Goal: Transaction & Acquisition: Purchase product/service

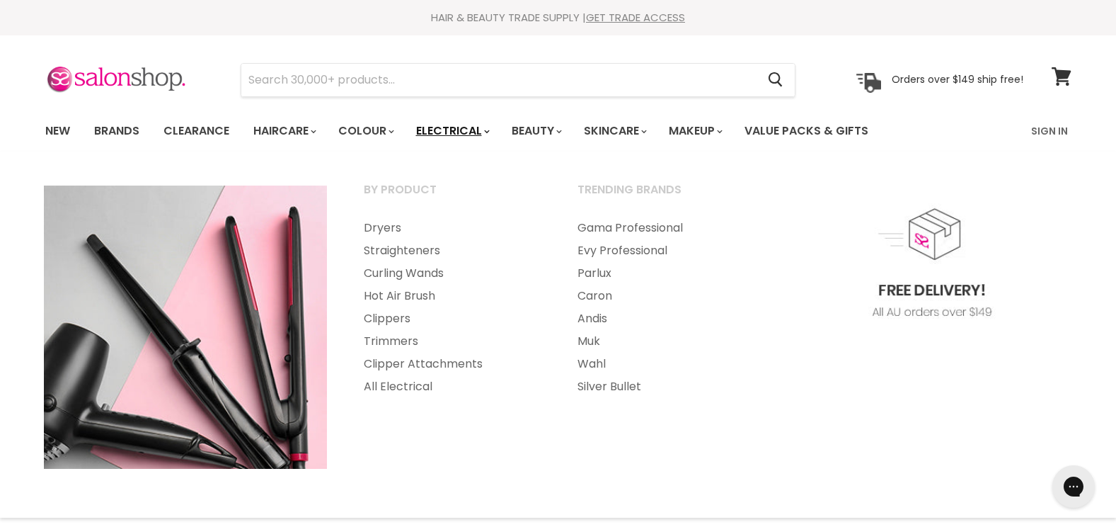
click at [441, 124] on link "Electrical" at bounding box center [452, 131] width 93 height 30
click at [382, 232] on link "Dryers" at bounding box center [451, 228] width 211 height 23
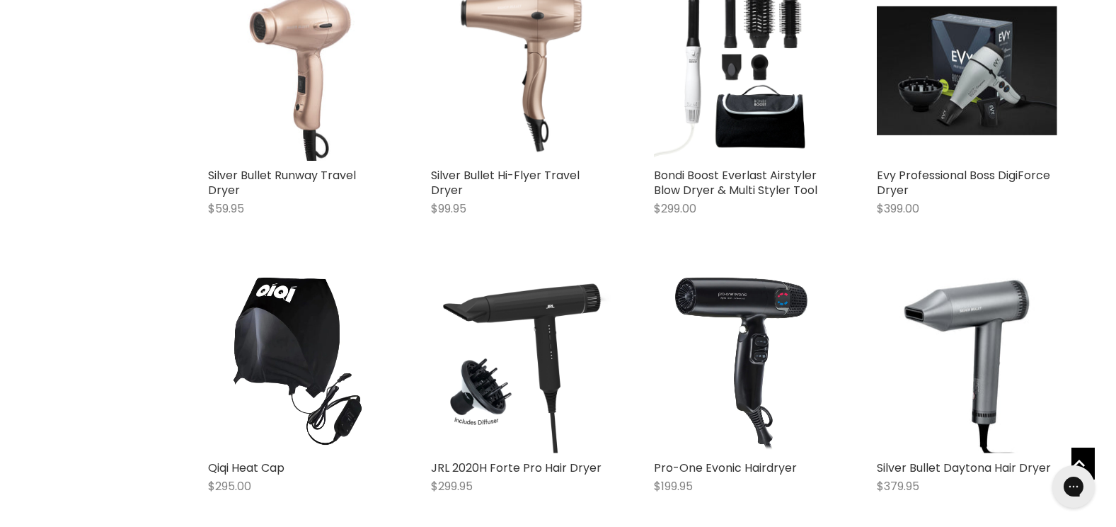
scroll to position [2893, 0]
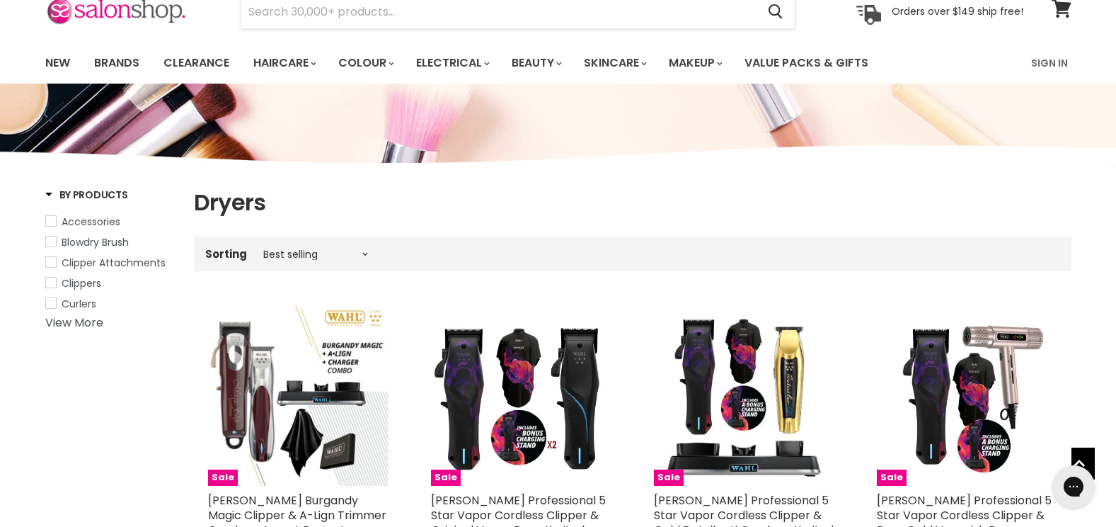
scroll to position [67, 0]
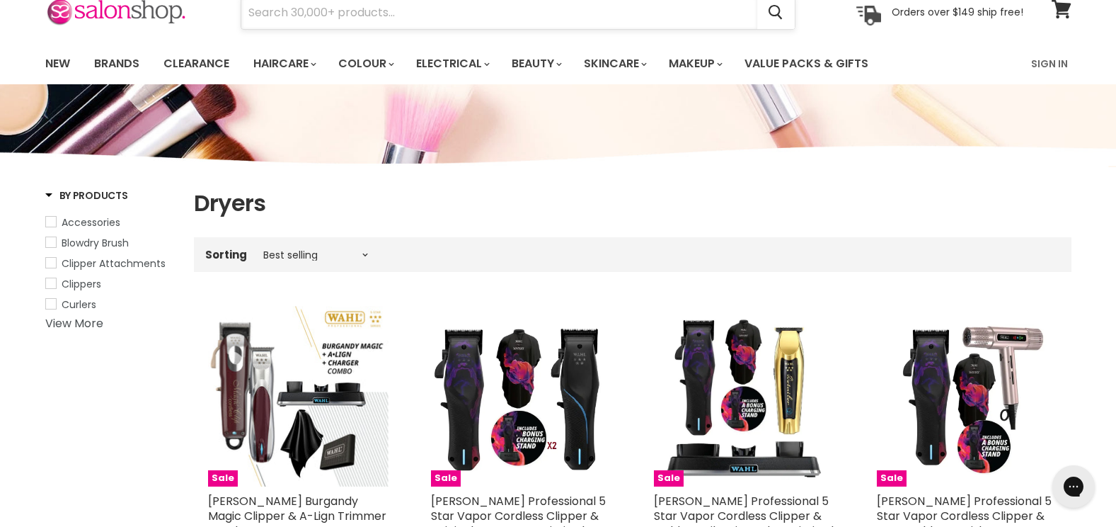
click at [402, 23] on input "Search" at bounding box center [499, 12] width 516 height 33
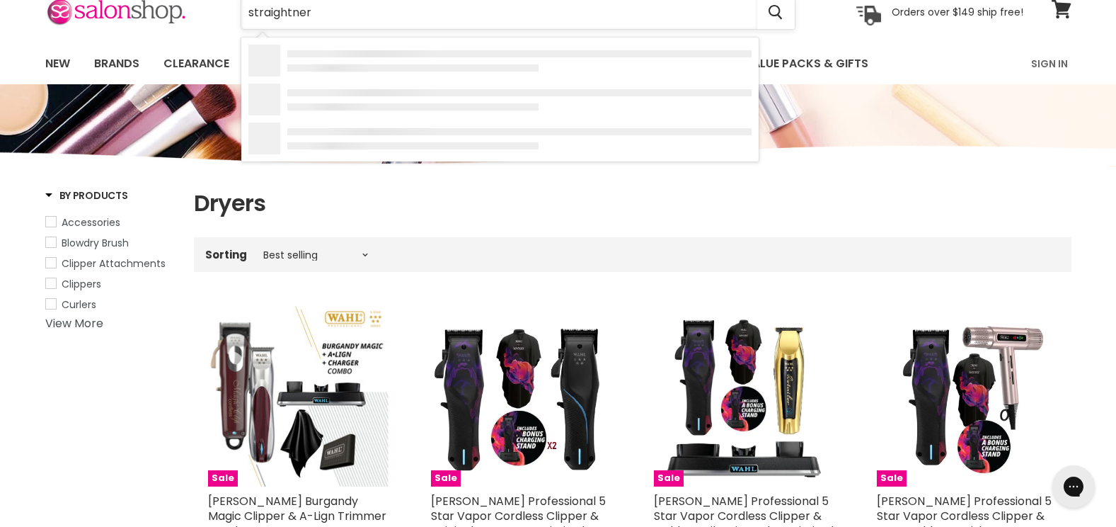
type input "straightners"
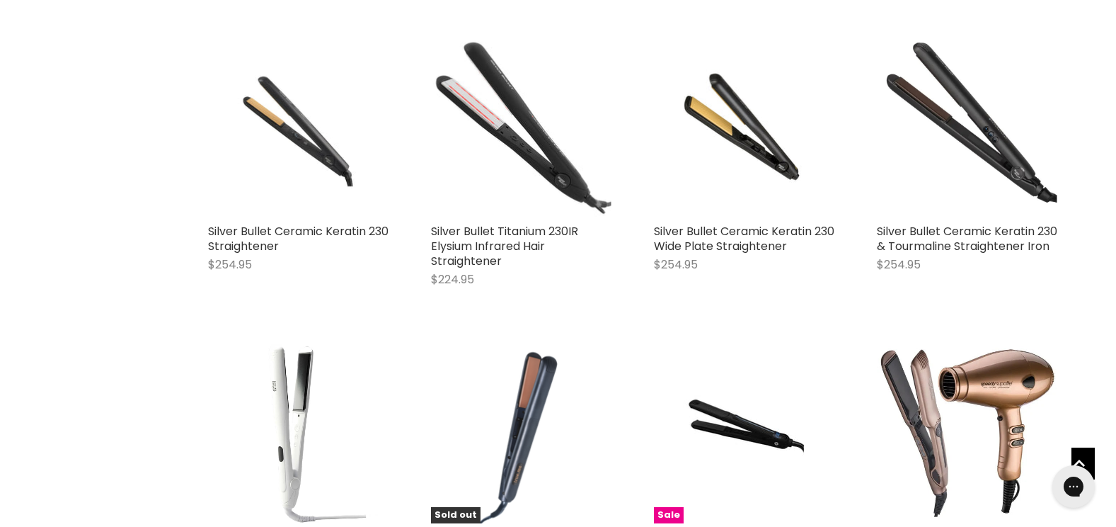
scroll to position [1192, 0]
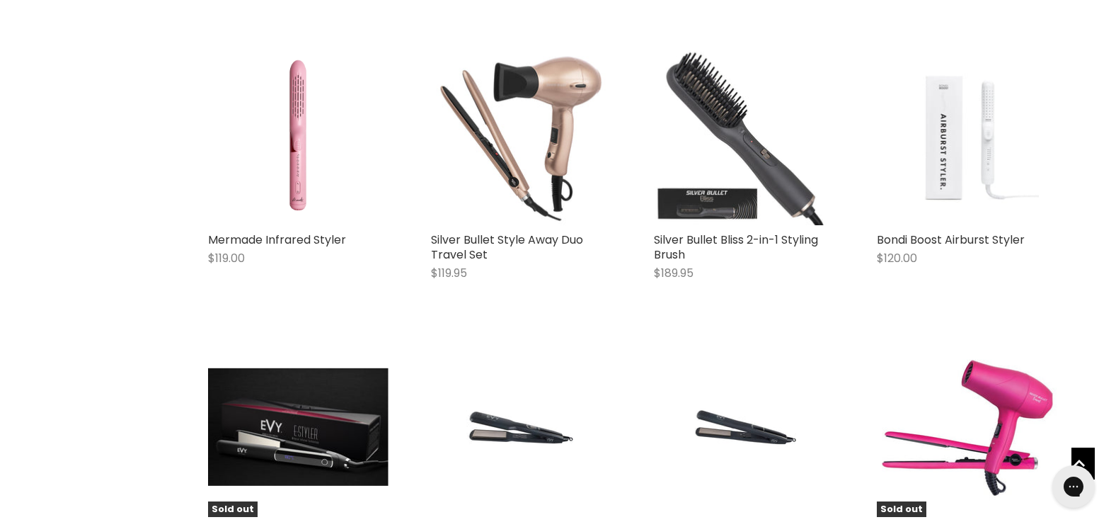
scroll to position [2133, 0]
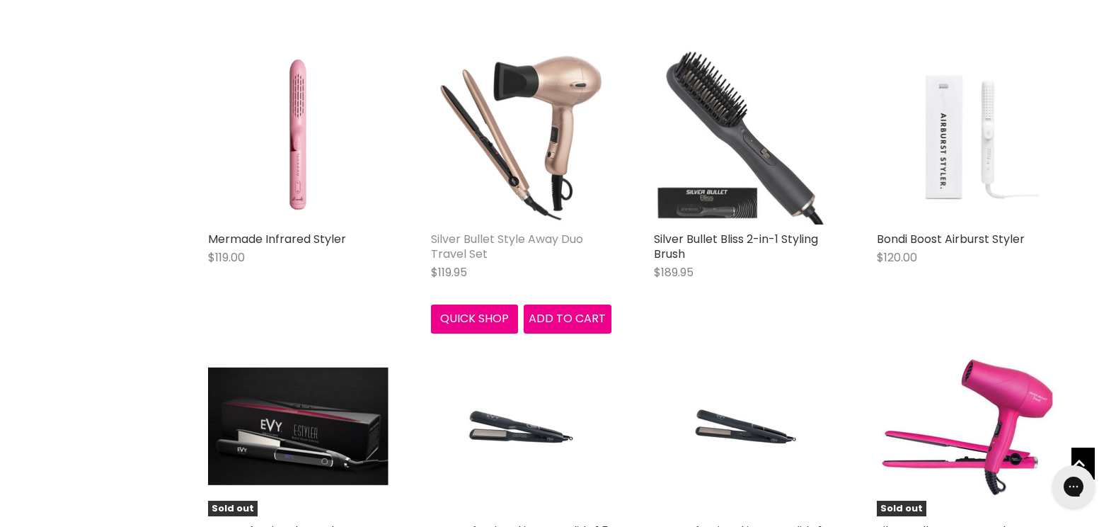
click at [510, 240] on link "Silver Bullet Style Away Duo Travel Set" at bounding box center [507, 246] width 152 height 31
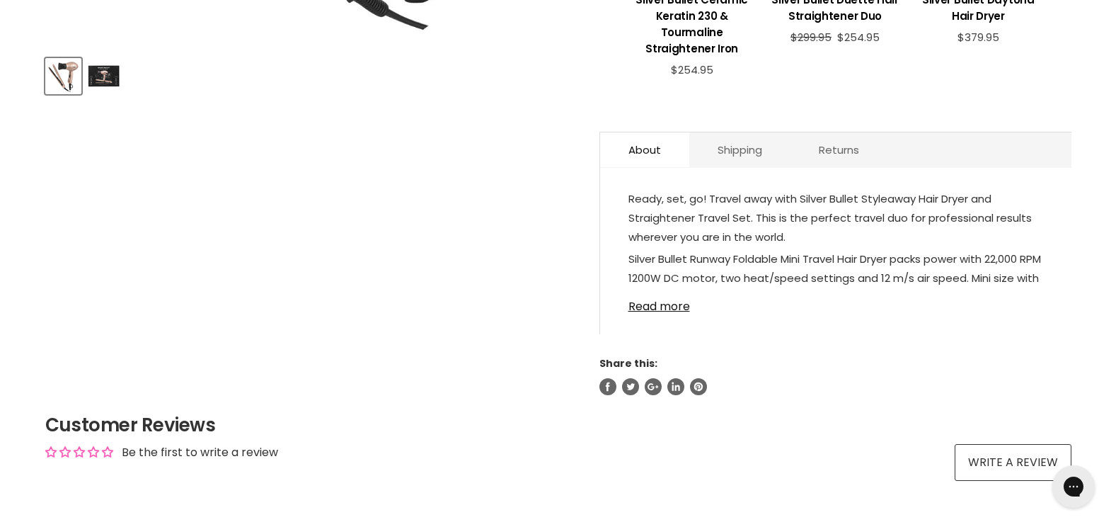
scroll to position [656, 0]
click at [680, 305] on link "Read more" at bounding box center [836, 301] width 415 height 21
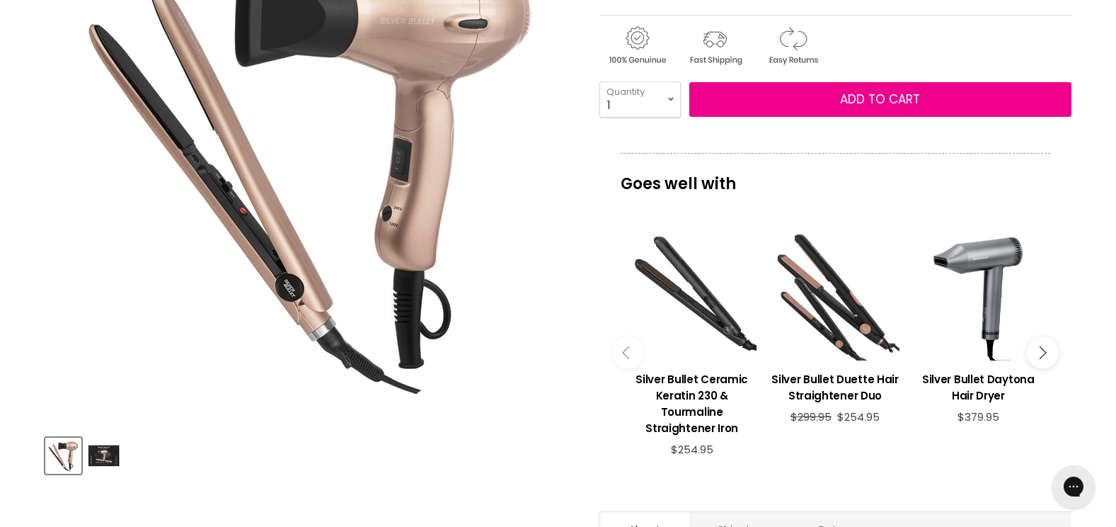
scroll to position [180, 0]
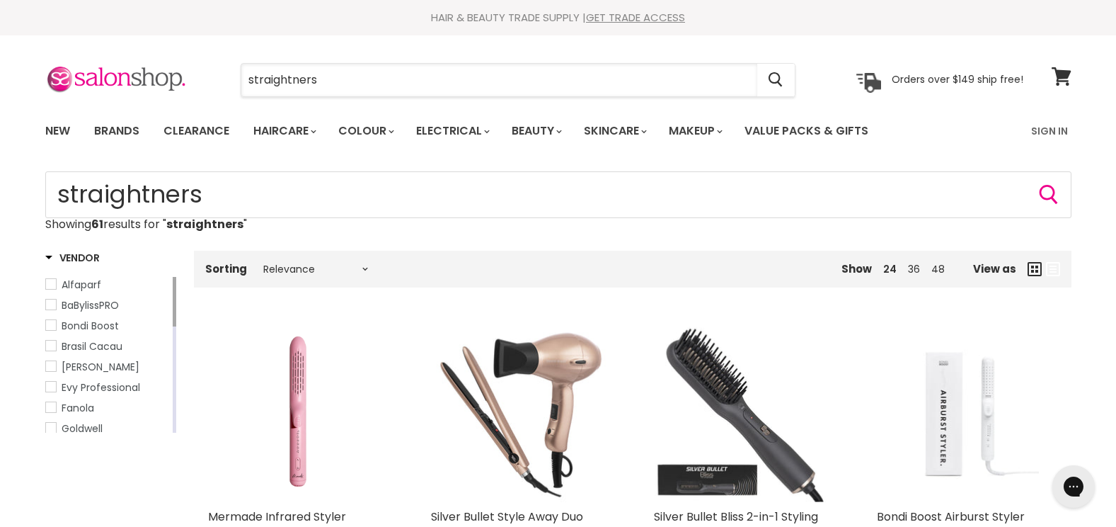
drag, startPoint x: 345, startPoint y: 85, endPoint x: 233, endPoint y: 83, distance: 112.6
click at [233, 83] on div "straightners Cancel" at bounding box center [518, 80] width 627 height 33
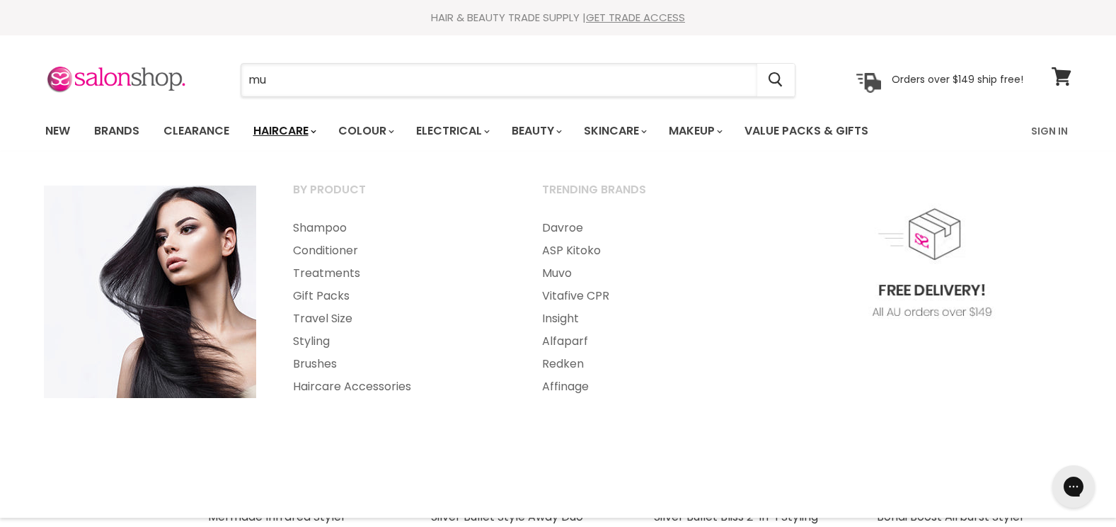
type input "muk"
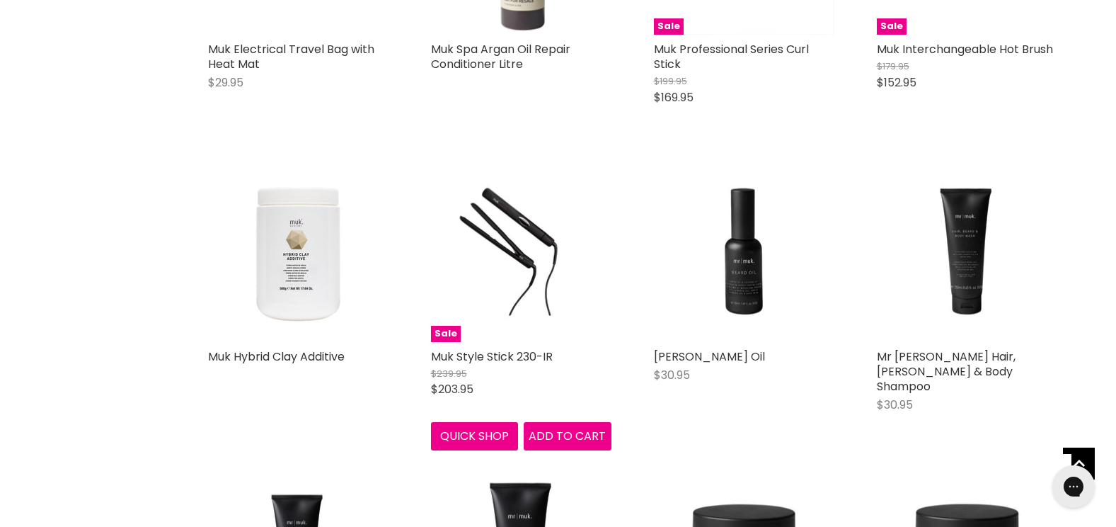
scroll to position [773, 0]
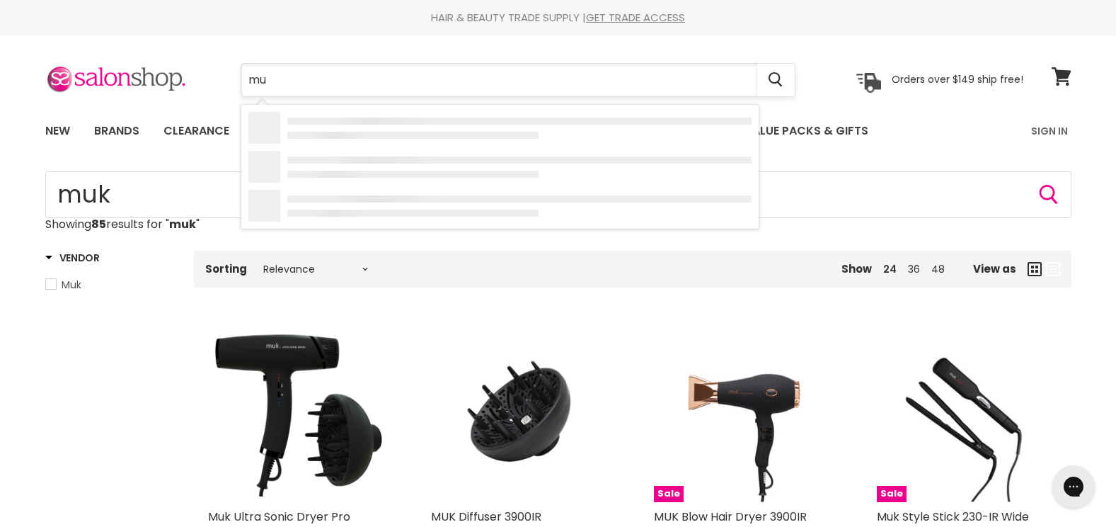
type input "m"
